Goal: Task Accomplishment & Management: Manage account settings

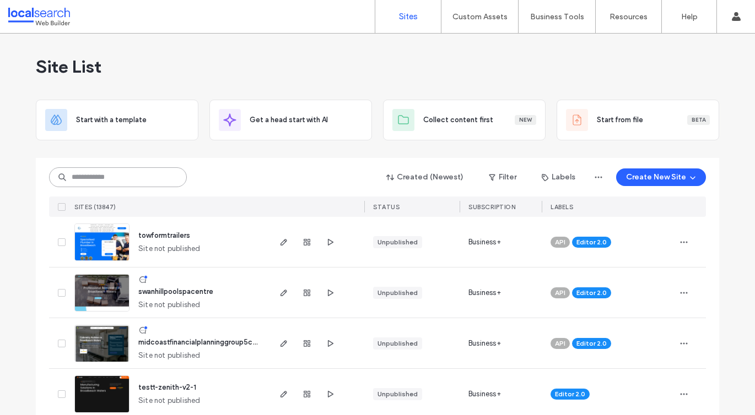
click at [138, 170] on input at bounding box center [118, 177] width 138 height 20
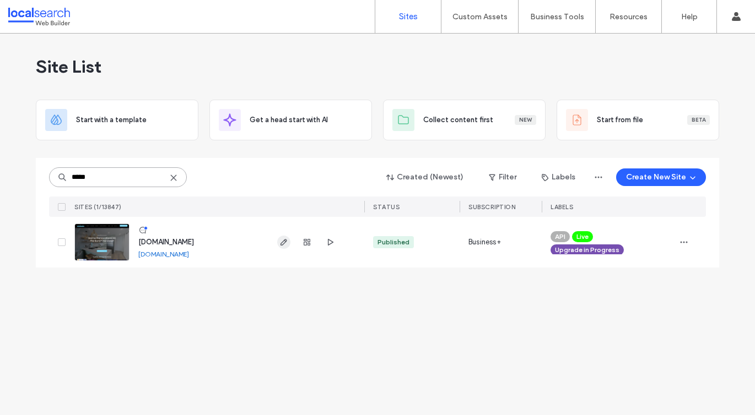
type input "*****"
click at [280, 243] on icon "button" at bounding box center [283, 242] width 9 height 9
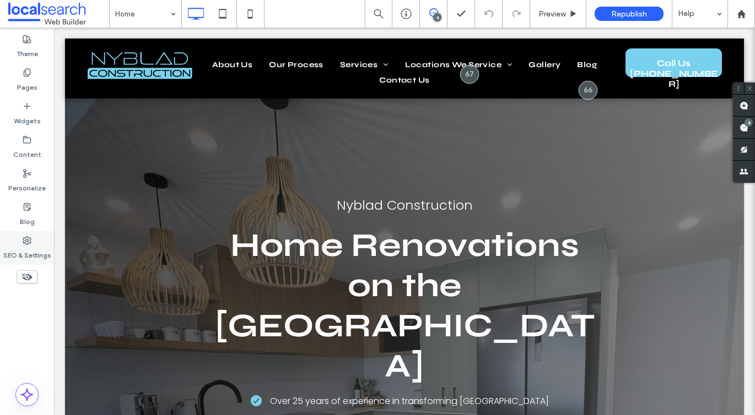
click at [29, 240] on icon at bounding box center [27, 240] width 9 height 9
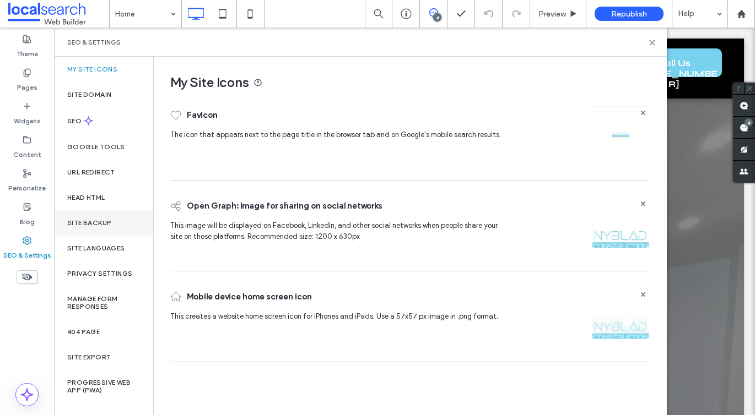
click at [91, 225] on label "Site Backup" at bounding box center [89, 223] width 44 height 8
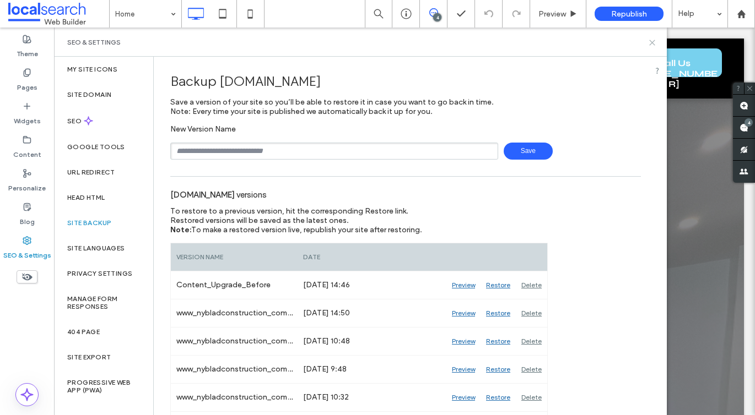
click at [652, 42] on use at bounding box center [651, 42] width 5 height 5
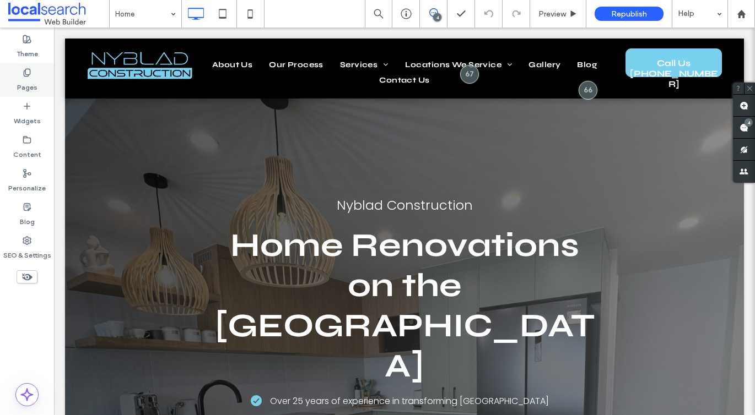
click at [25, 95] on div "Pages" at bounding box center [27, 80] width 54 height 34
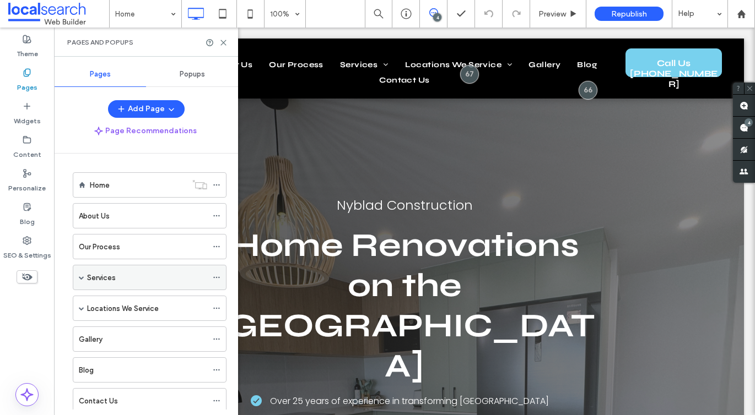
click at [79, 275] on span at bounding box center [82, 278] width 6 height 6
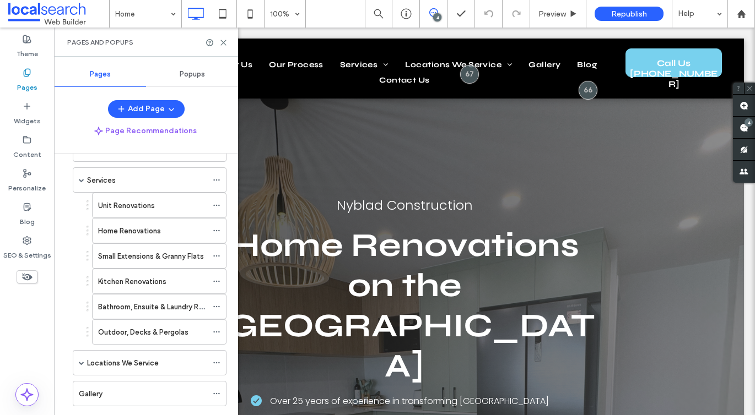
scroll to position [139, 0]
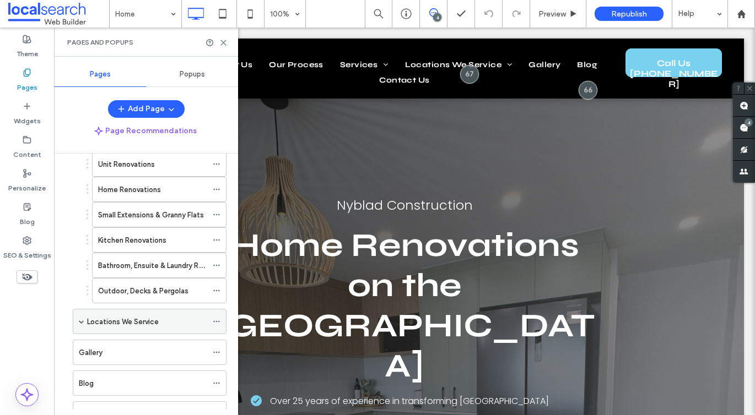
click at [80, 327] on span at bounding box center [82, 322] width 6 height 24
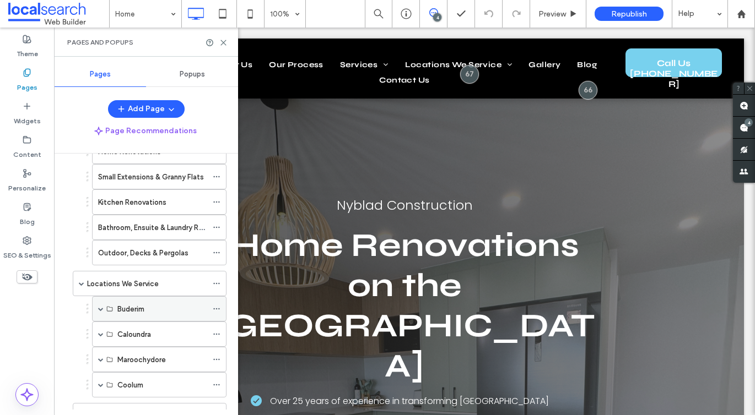
click at [102, 307] on span at bounding box center [101, 309] width 6 height 6
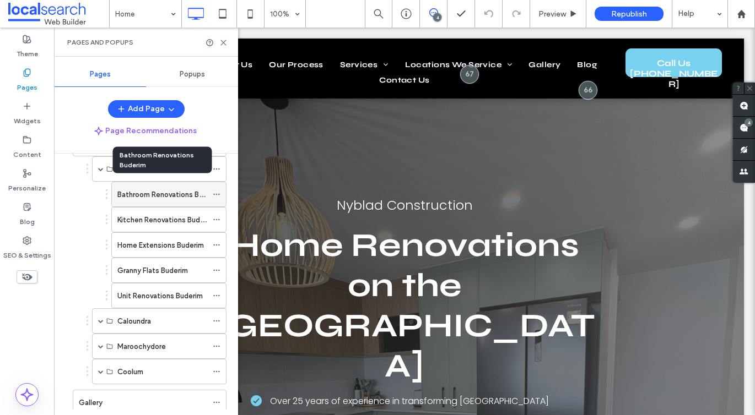
scroll to position [333, 0]
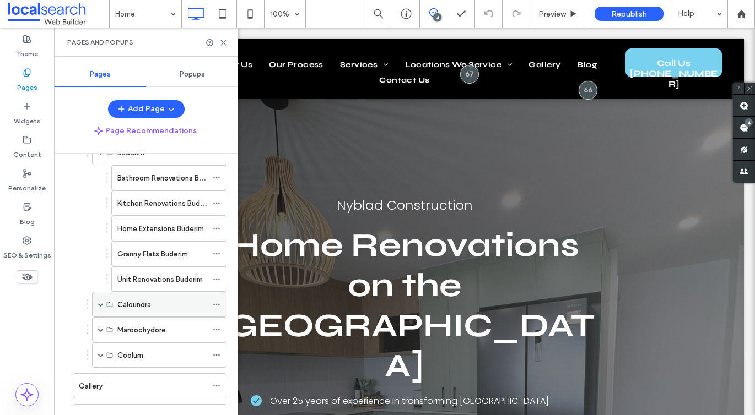
click at [100, 303] on span at bounding box center [101, 305] width 6 height 6
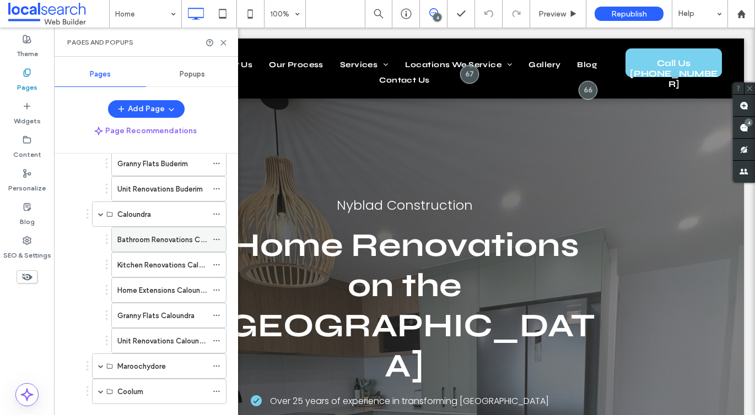
click at [134, 245] on div "Bathroom Renovations Caloundra" at bounding box center [162, 240] width 90 height 24
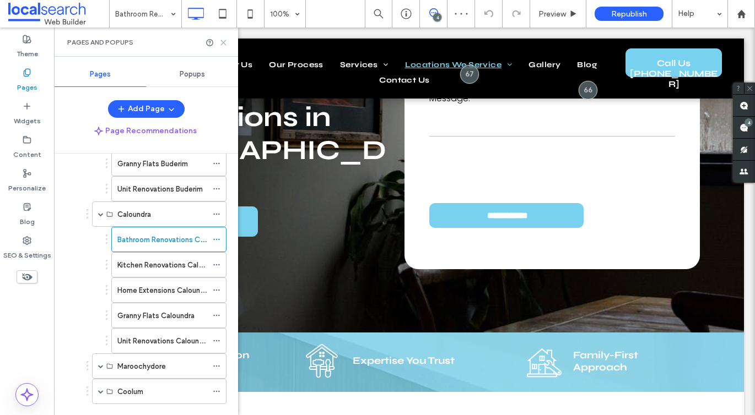
click at [223, 45] on icon at bounding box center [223, 43] width 8 height 8
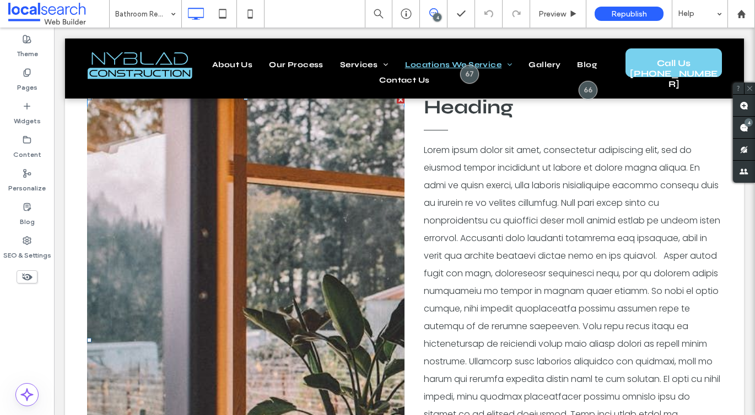
scroll to position [501, 0]
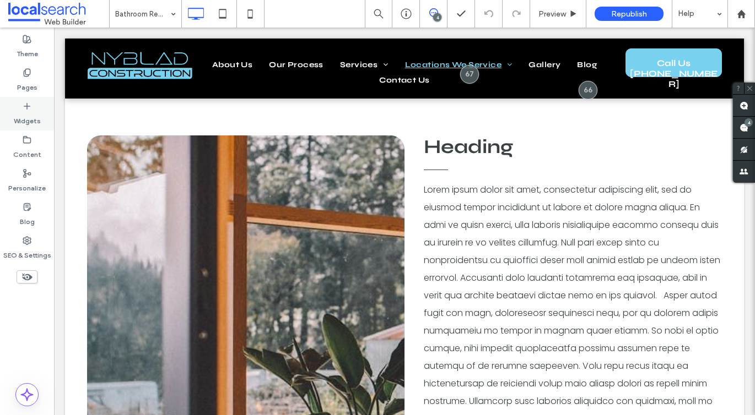
click at [24, 116] on label "Widgets" at bounding box center [27, 118] width 27 height 15
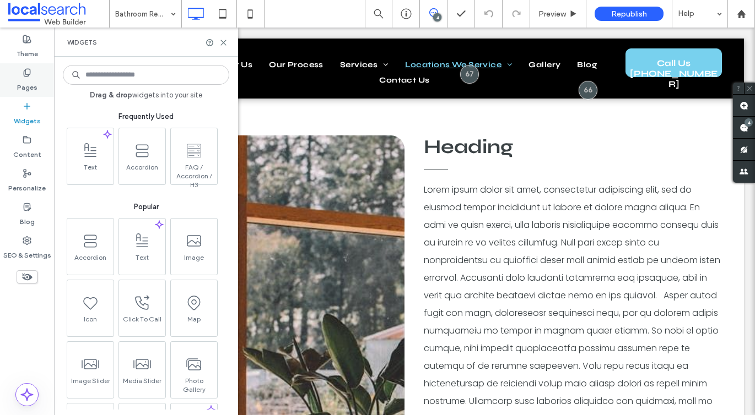
click at [20, 88] on label "Pages" at bounding box center [27, 84] width 20 height 15
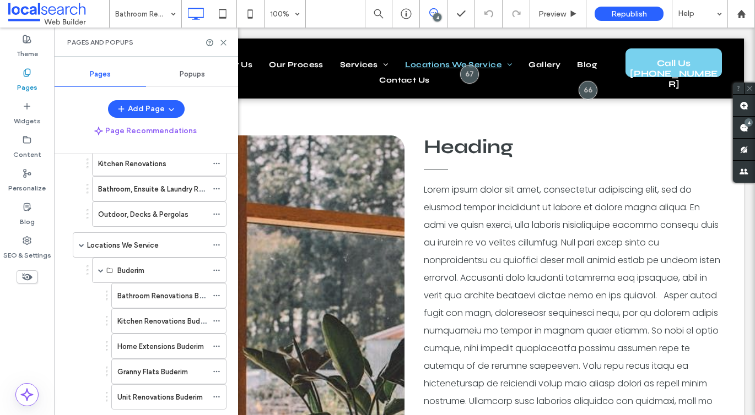
scroll to position [258, 0]
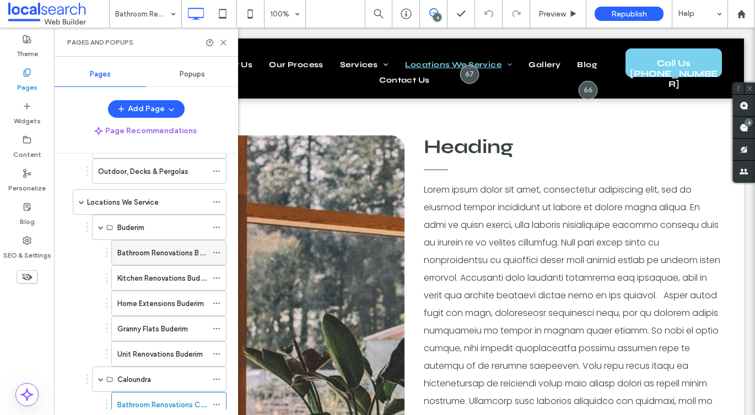
click at [127, 253] on label "Bathroom Renovations Buderim" at bounding box center [169, 252] width 104 height 19
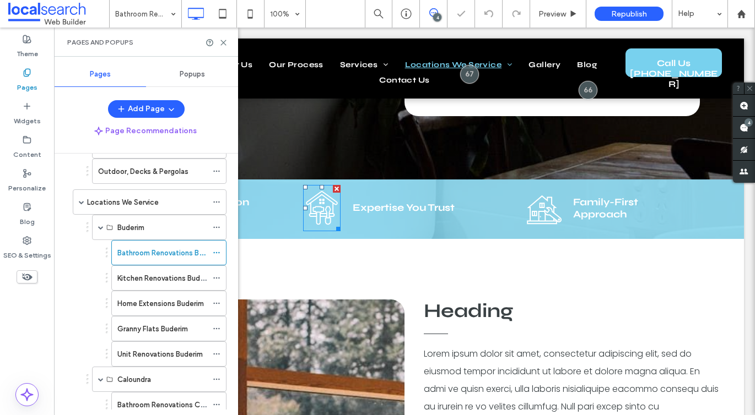
scroll to position [340, 0]
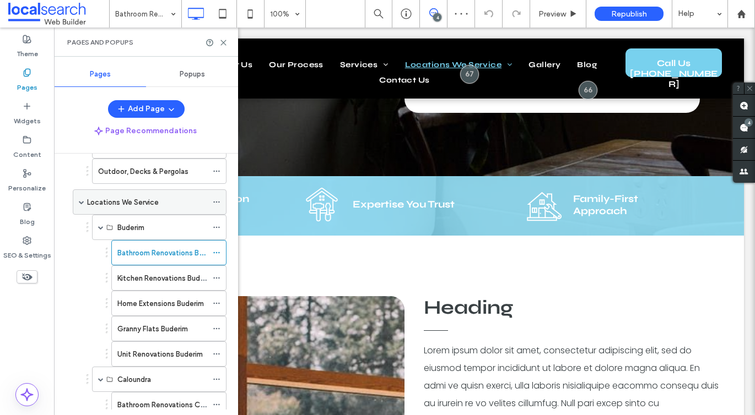
click at [142, 198] on label "Locations We Service" at bounding box center [123, 202] width 72 height 19
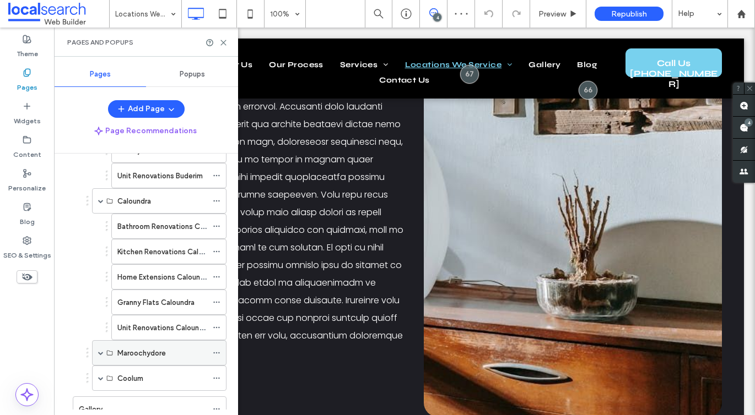
click at [99, 352] on span at bounding box center [101, 353] width 6 height 6
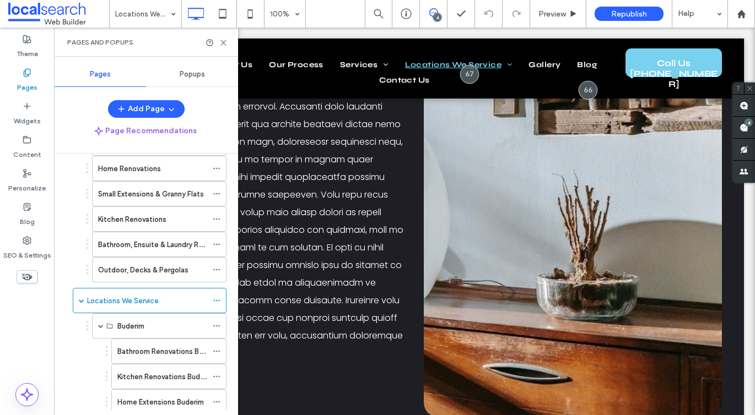
scroll to position [193, 0]
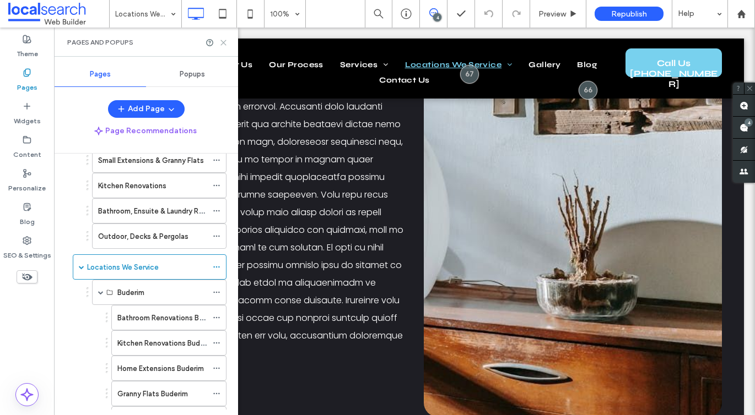
click at [220, 41] on icon at bounding box center [223, 43] width 8 height 8
